Goal: Information Seeking & Learning: Learn about a topic

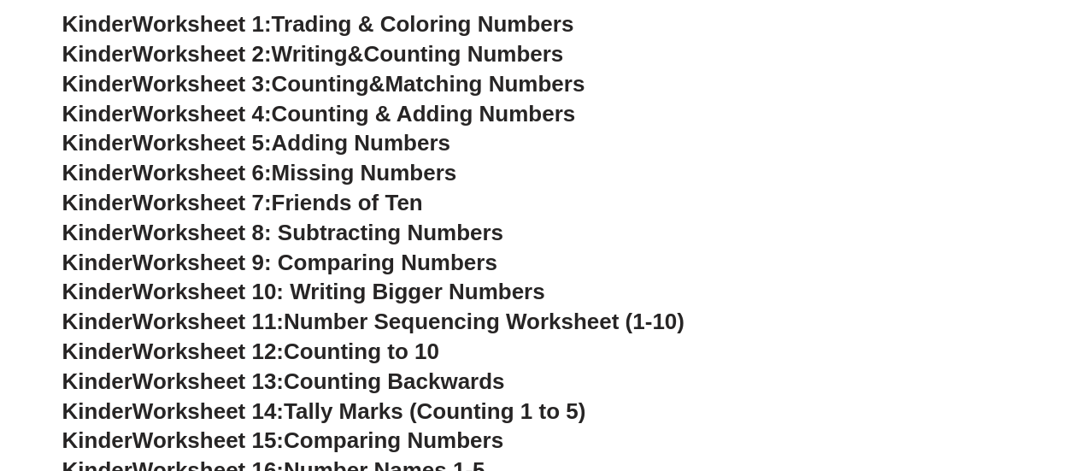
scroll to position [576, 0]
click at [220, 395] on h3 "Kinder Worksheet 13: Counting Backwards" at bounding box center [540, 381] width 957 height 29
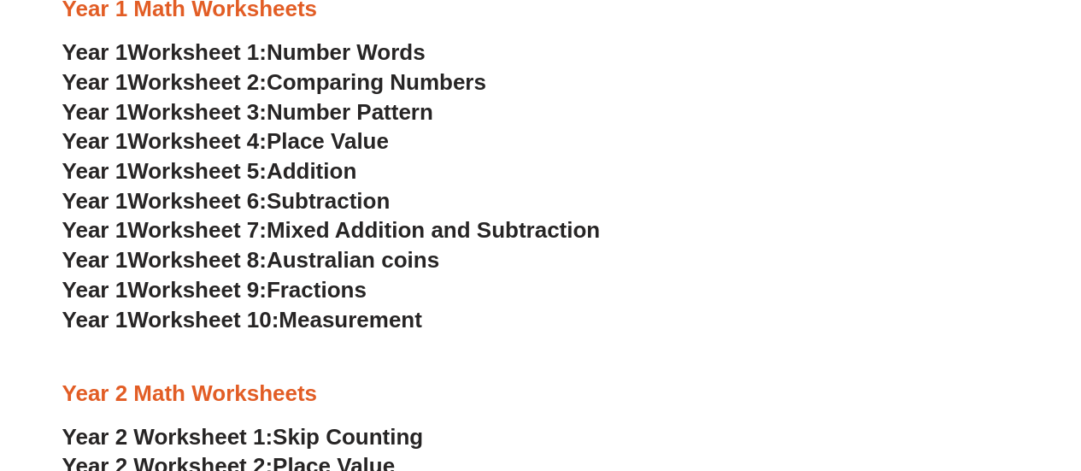
scroll to position [1362, 0]
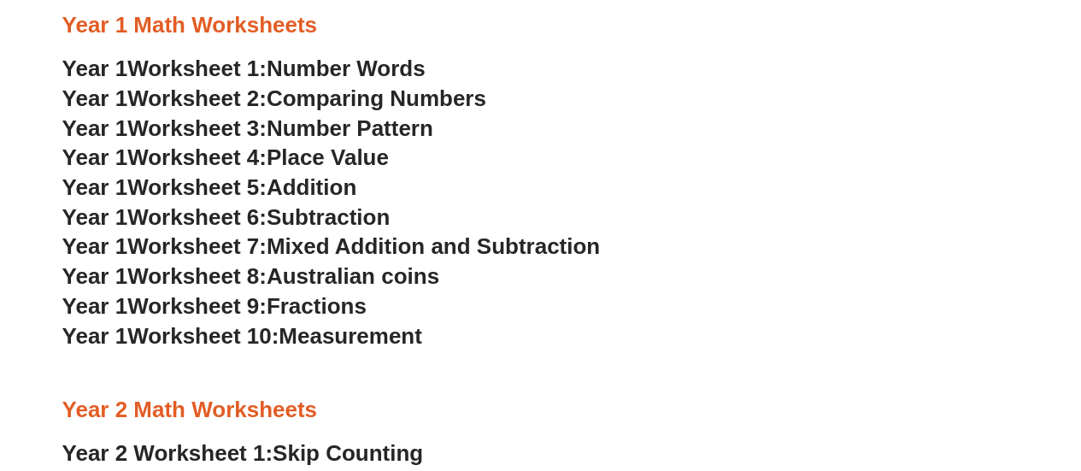
click at [356, 152] on span "Place Value" at bounding box center [328, 157] width 122 height 26
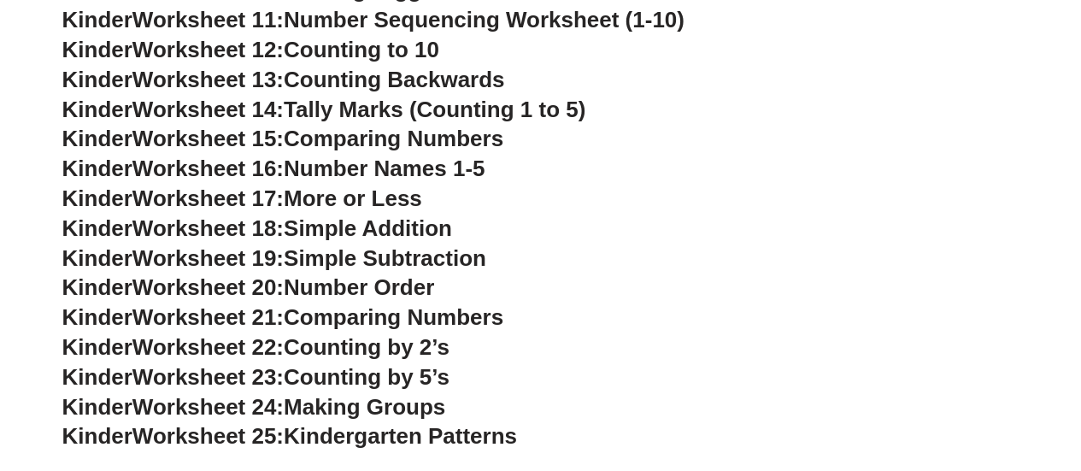
scroll to position [878, 0]
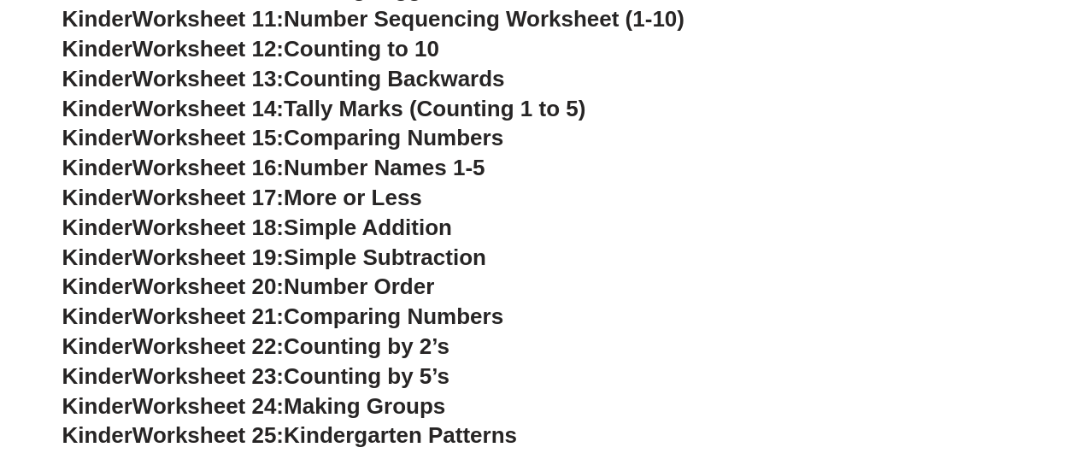
click at [195, 286] on span "Worksheet 20:" at bounding box center [208, 287] width 151 height 26
click at [362, 280] on span "Number Order" at bounding box center [359, 287] width 150 height 26
click at [362, 283] on span "Number Order" at bounding box center [359, 287] width 150 height 26
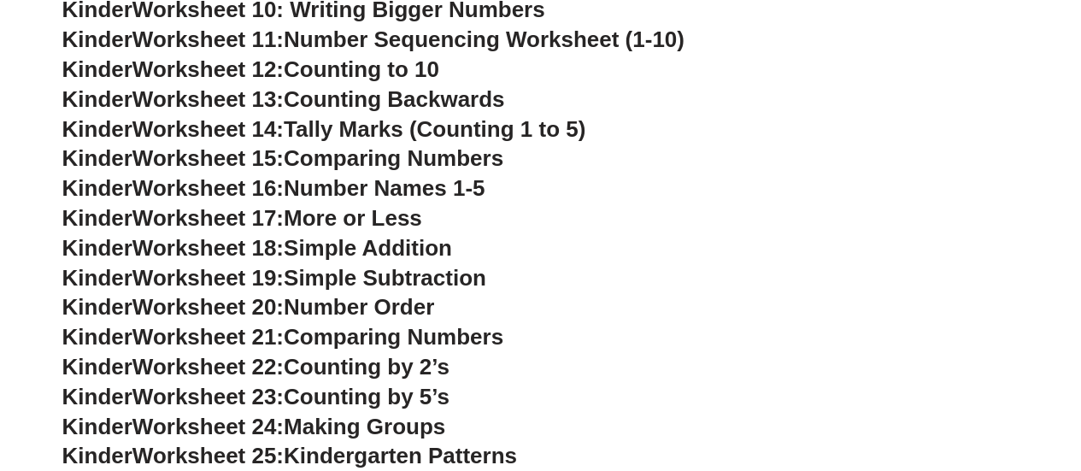
scroll to position [858, 0]
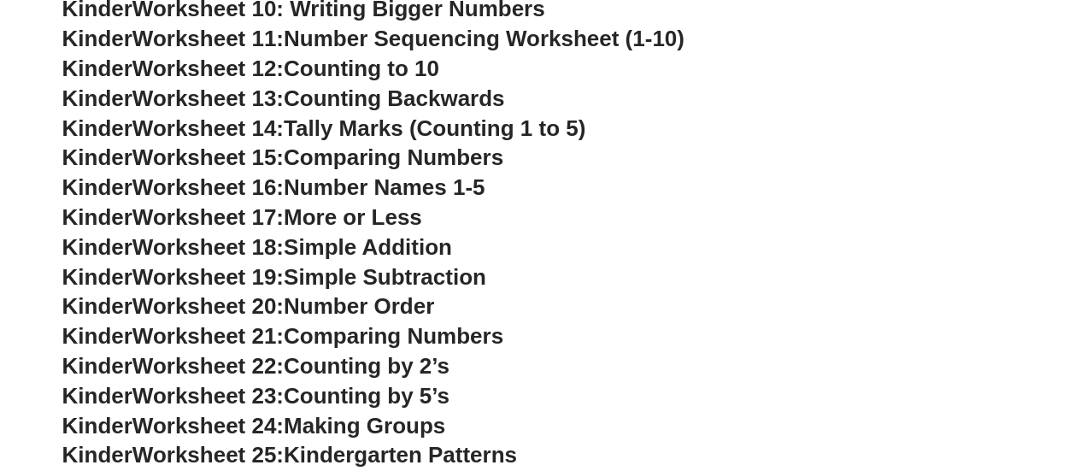
click at [190, 225] on span "Worksheet 17:" at bounding box center [208, 217] width 151 height 26
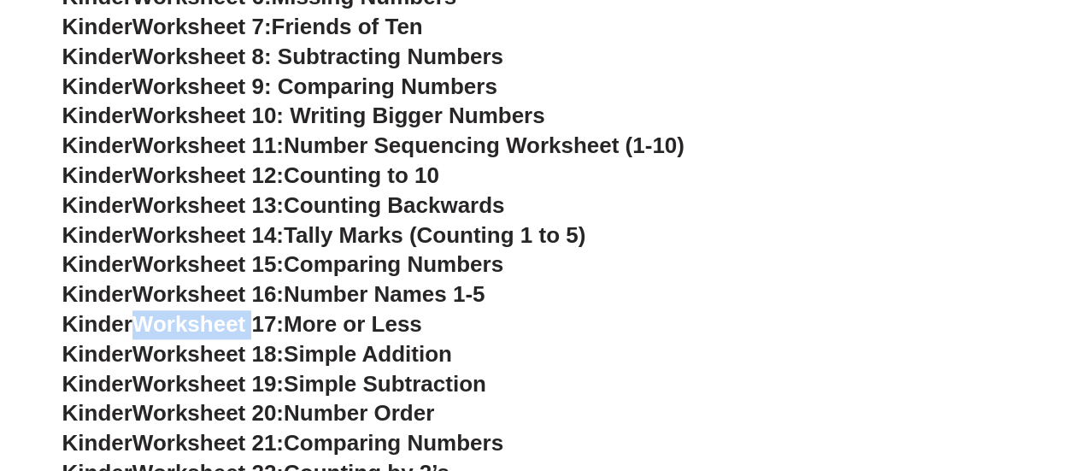
scroll to position [747, 0]
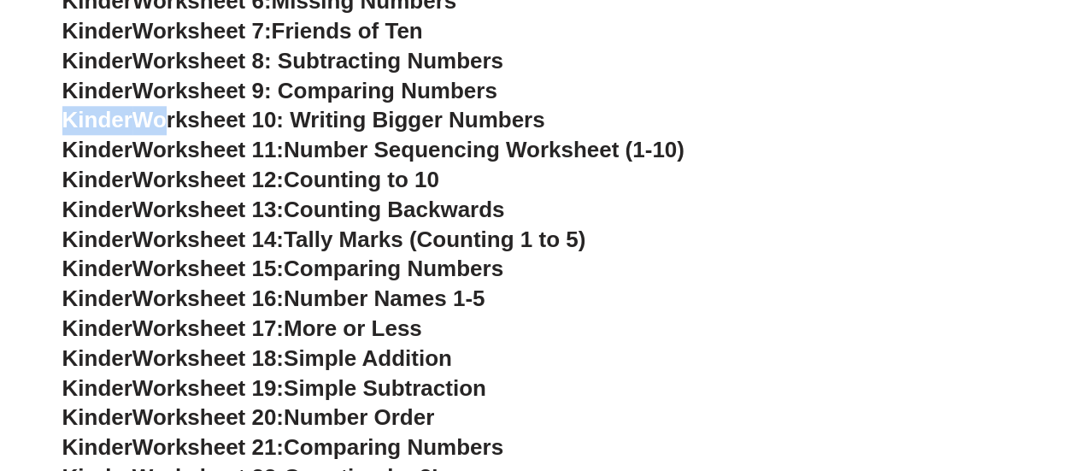
drag, startPoint x: 504, startPoint y: 91, endPoint x: 164, endPoint y: 108, distance: 339.8
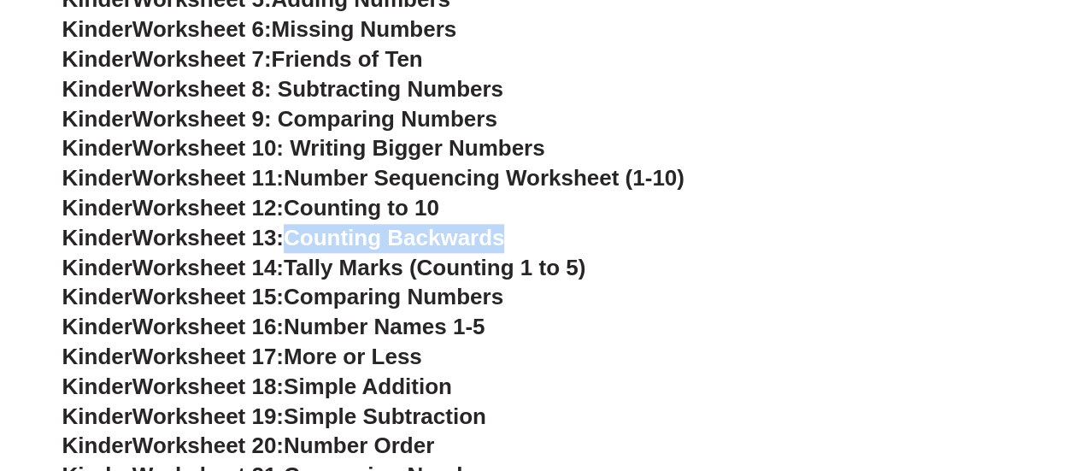
drag, startPoint x: 449, startPoint y: 230, endPoint x: 296, endPoint y: 227, distance: 153.1
click at [296, 227] on h3 "Kinder Worksheet 13: Counting Backwards" at bounding box center [540, 238] width 957 height 29
click at [296, 227] on span "Counting Backwards" at bounding box center [394, 238] width 221 height 26
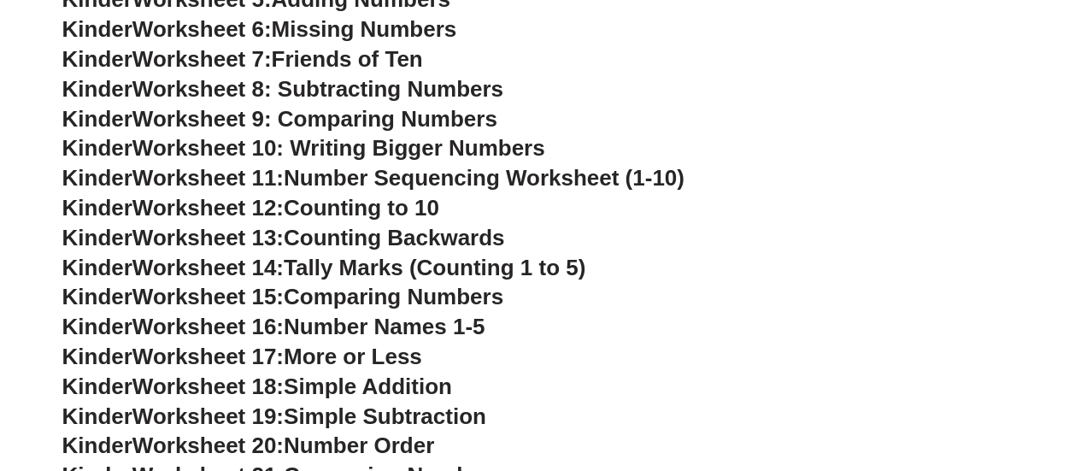
click at [248, 227] on span "Worksheet 13:" at bounding box center [208, 238] width 151 height 26
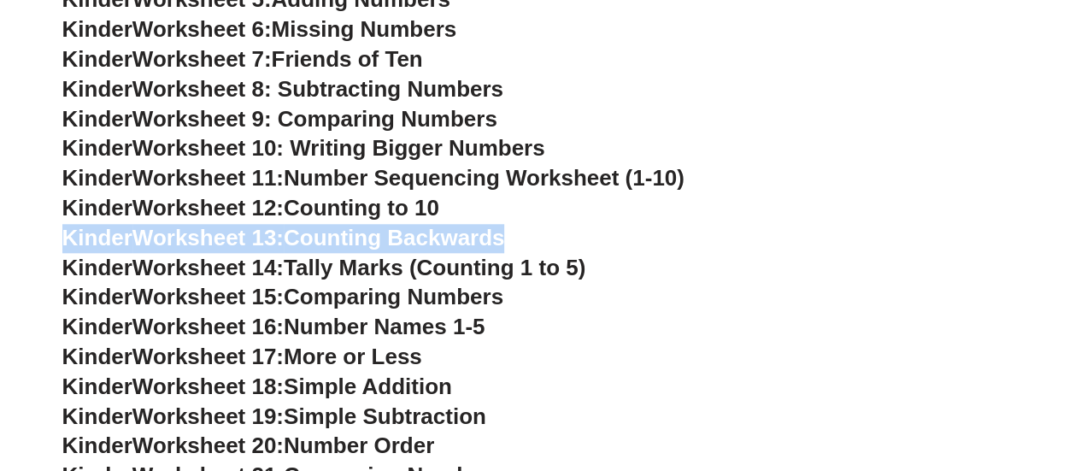
click at [248, 227] on span "Worksheet 13:" at bounding box center [208, 238] width 151 height 26
copy div "Kinder Worksheet 13: Counting Backwards"
click at [243, 245] on span "Worksheet 13:" at bounding box center [208, 238] width 151 height 26
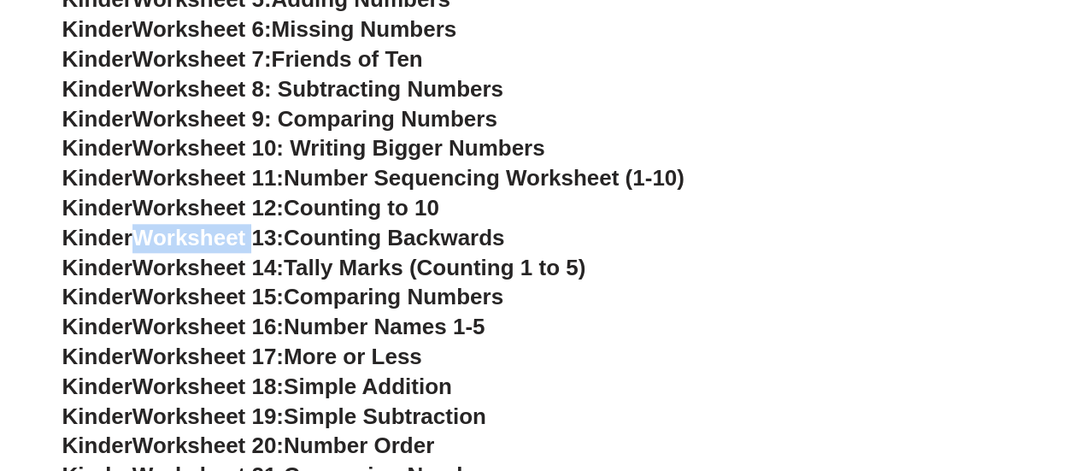
click at [243, 245] on span "Worksheet 13:" at bounding box center [208, 238] width 151 height 26
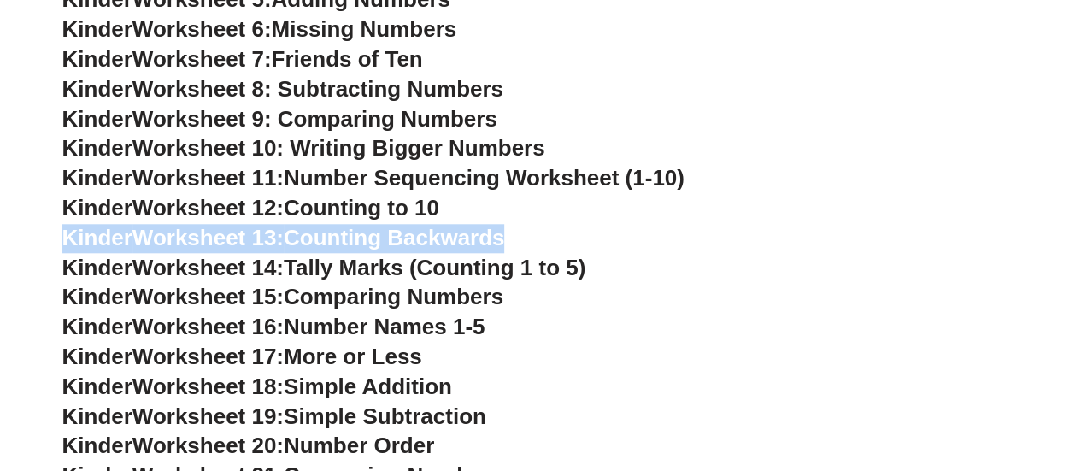
click at [243, 245] on span "Worksheet 13:" at bounding box center [208, 238] width 151 height 26
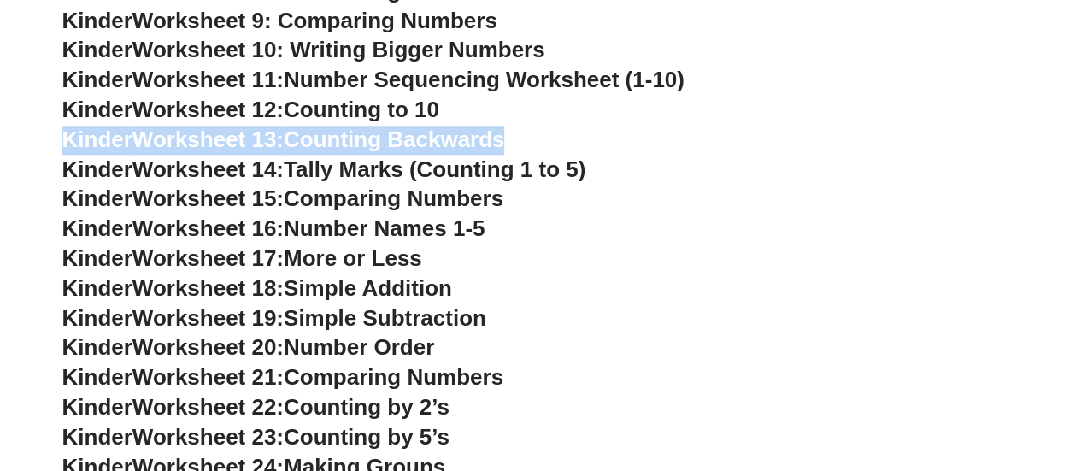
scroll to position [815, 0]
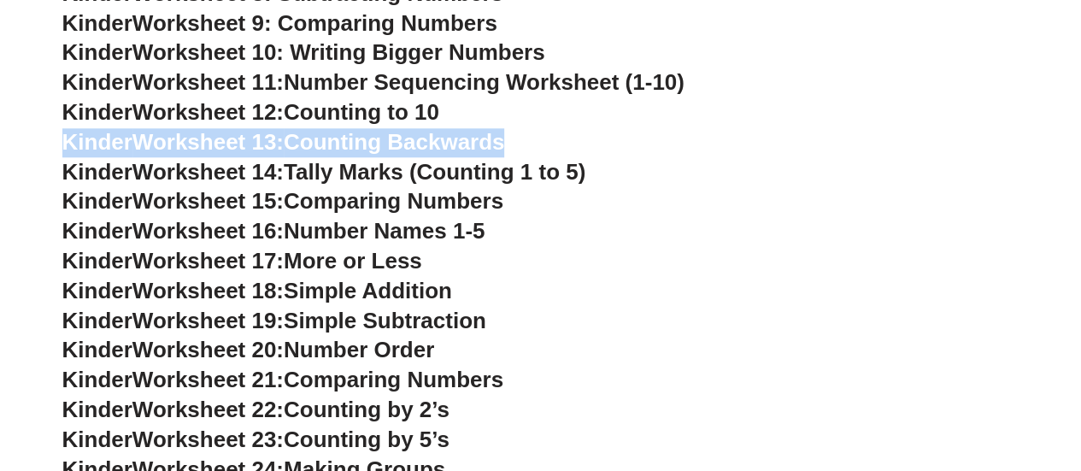
click at [523, 139] on h3 "Kinder Worksheet 13: Counting Backwards" at bounding box center [540, 142] width 957 height 29
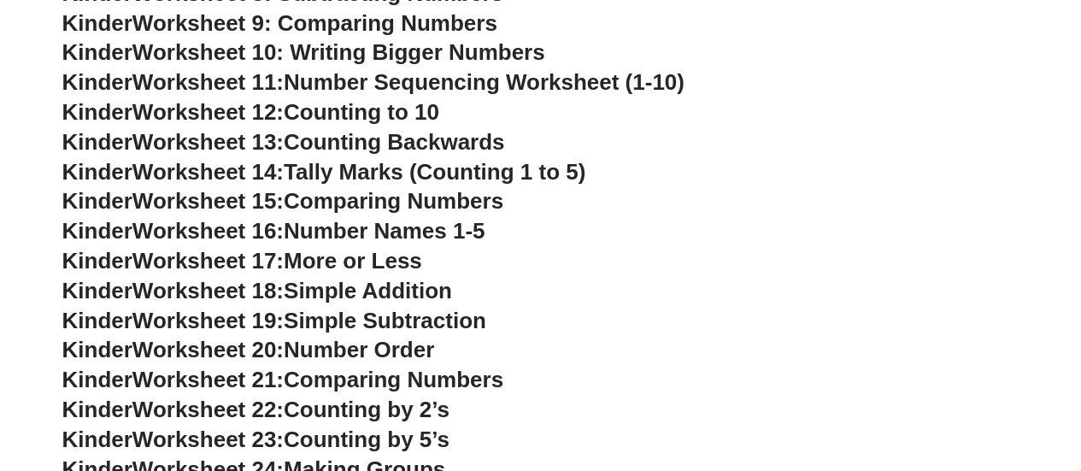
click at [523, 139] on h3 "Kinder Worksheet 13: Counting Backwards" at bounding box center [540, 142] width 957 height 29
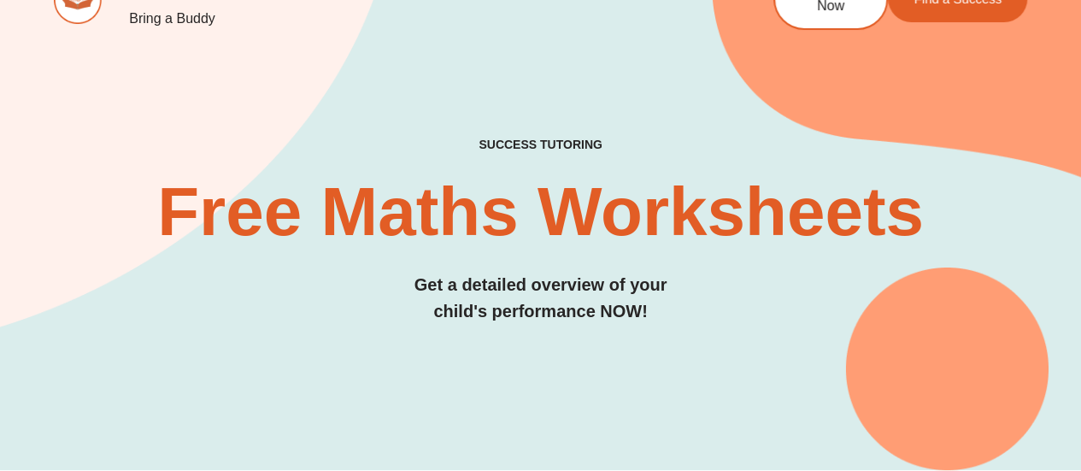
scroll to position [0, 0]
